Goal: Task Accomplishment & Management: Complete application form

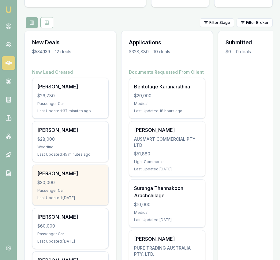
scroll to position [60, 0]
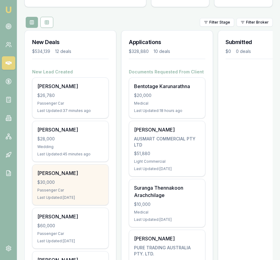
click at [77, 172] on div "[PERSON_NAME]" at bounding box center [70, 172] width 66 height 7
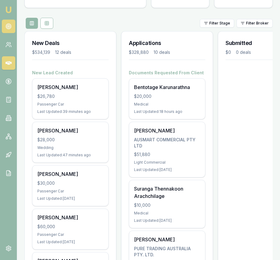
click at [11, 31] on link at bounding box center [8, 26] width 13 height 13
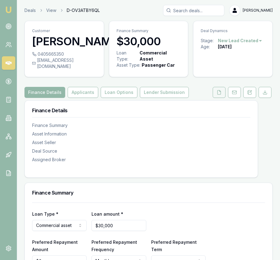
click at [215, 98] on button at bounding box center [218, 92] width 13 height 11
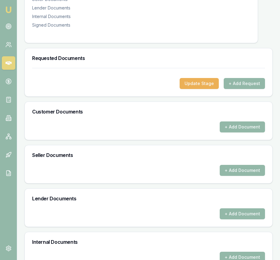
scroll to position [145, 0]
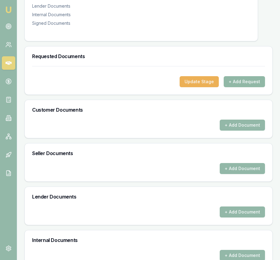
click at [237, 87] on button "+ Add Request" at bounding box center [243, 81] width 41 height 11
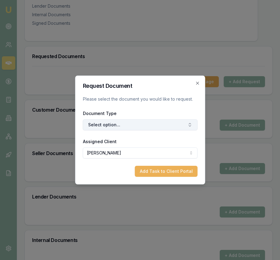
click at [140, 130] on button "Select option..." at bounding box center [140, 124] width 115 height 11
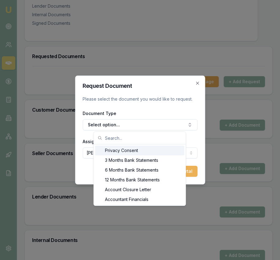
drag, startPoint x: 138, startPoint y: 149, endPoint x: 149, endPoint y: 154, distance: 11.6
click at [138, 149] on div "Privacy Consent" at bounding box center [139, 150] width 89 height 10
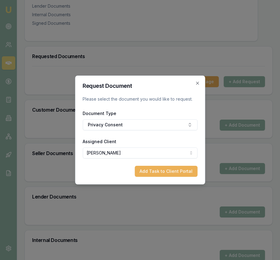
click at [173, 168] on button "Add Task to Client Portal" at bounding box center [165, 171] width 63 height 11
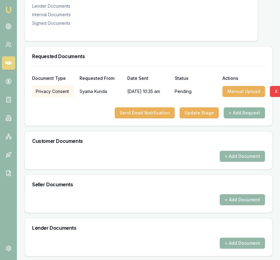
click at [242, 118] on button "+ Add Request" at bounding box center [243, 112] width 41 height 11
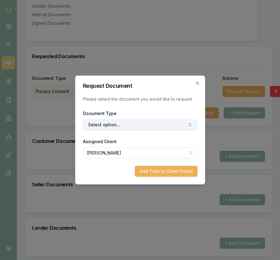
click at [138, 127] on button "Select option..." at bounding box center [140, 124] width 115 height 11
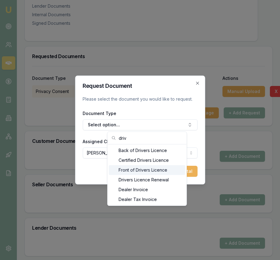
type input "driv"
click at [142, 169] on div "Front of Drivers Licence" at bounding box center [147, 170] width 76 height 10
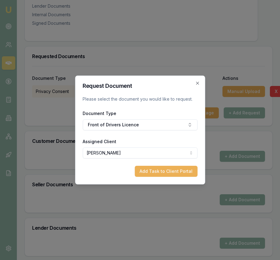
click at [177, 171] on button "Add Task to Client Portal" at bounding box center [165, 171] width 63 height 11
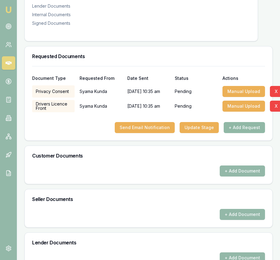
click at [235, 133] on button "+ Add Request" at bounding box center [243, 127] width 41 height 11
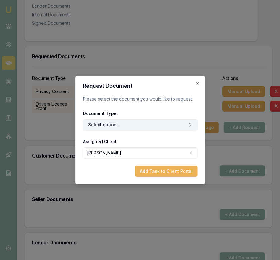
click at [160, 127] on button "Select option..." at bounding box center [140, 124] width 115 height 11
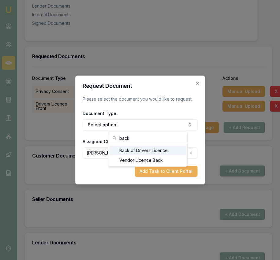
type input "back"
click at [155, 149] on div "Back of Drivers Licence" at bounding box center [147, 150] width 76 height 10
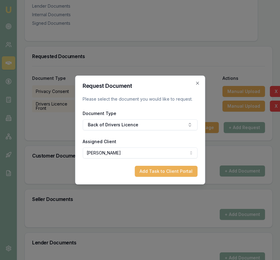
click at [163, 174] on button "Add Task to Client Portal" at bounding box center [165, 171] width 63 height 11
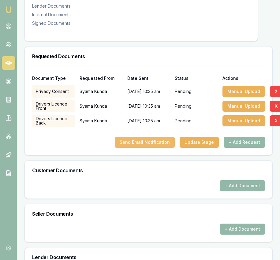
click at [140, 143] on button "Send Email Notification" at bounding box center [145, 142] width 60 height 11
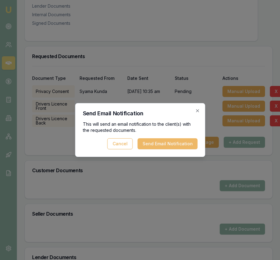
click at [160, 144] on button "Send Email Notification" at bounding box center [167, 143] width 60 height 11
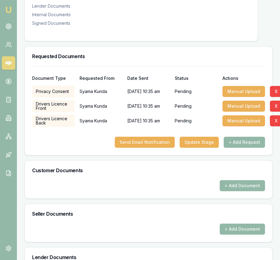
scroll to position [0, 0]
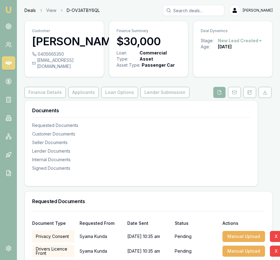
click at [35, 11] on link "Deals" at bounding box center [29, 10] width 11 height 6
